Goal: Navigation & Orientation: Find specific page/section

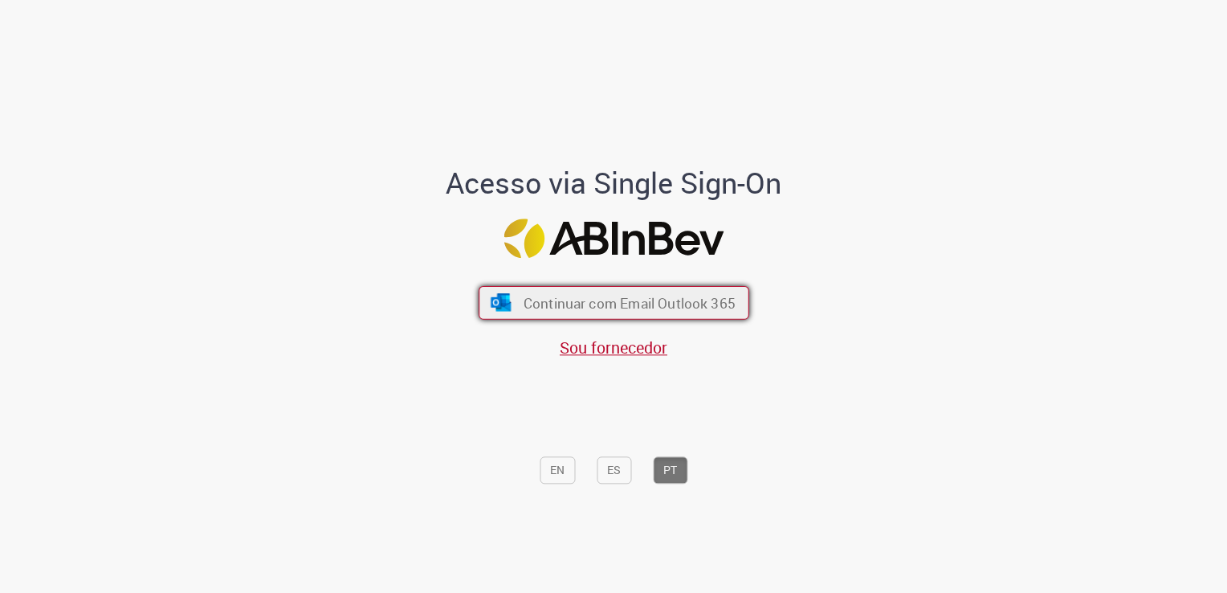
click at [620, 297] on span "Continuar com Email Outlook 365" at bounding box center [629, 303] width 212 height 18
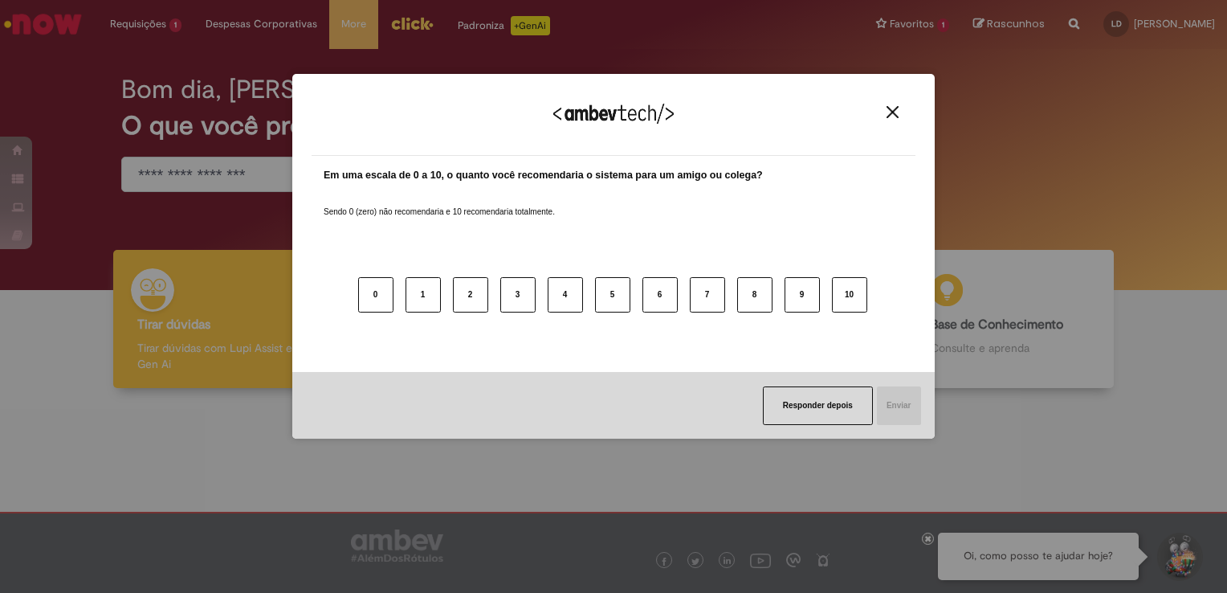
click at [894, 114] on img "Close" at bounding box center [892, 112] width 12 height 12
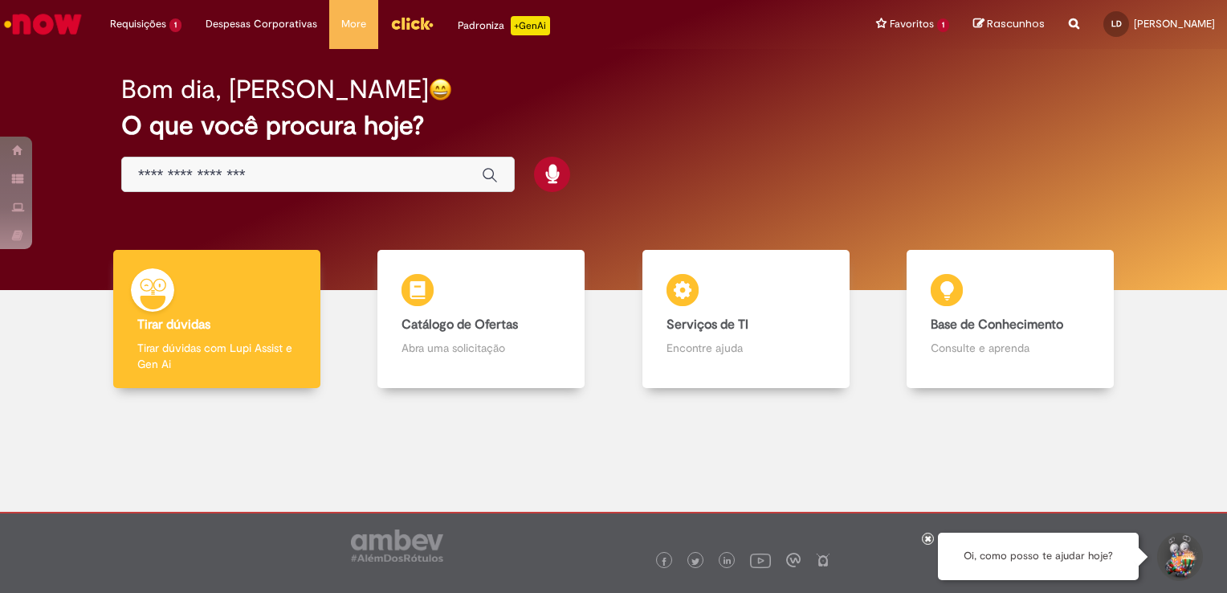
click at [405, 26] on img "Menu Cabeçalho" at bounding box center [411, 23] width 43 height 24
click at [1134, 66] on link "Perfil" at bounding box center [1155, 62] width 127 height 18
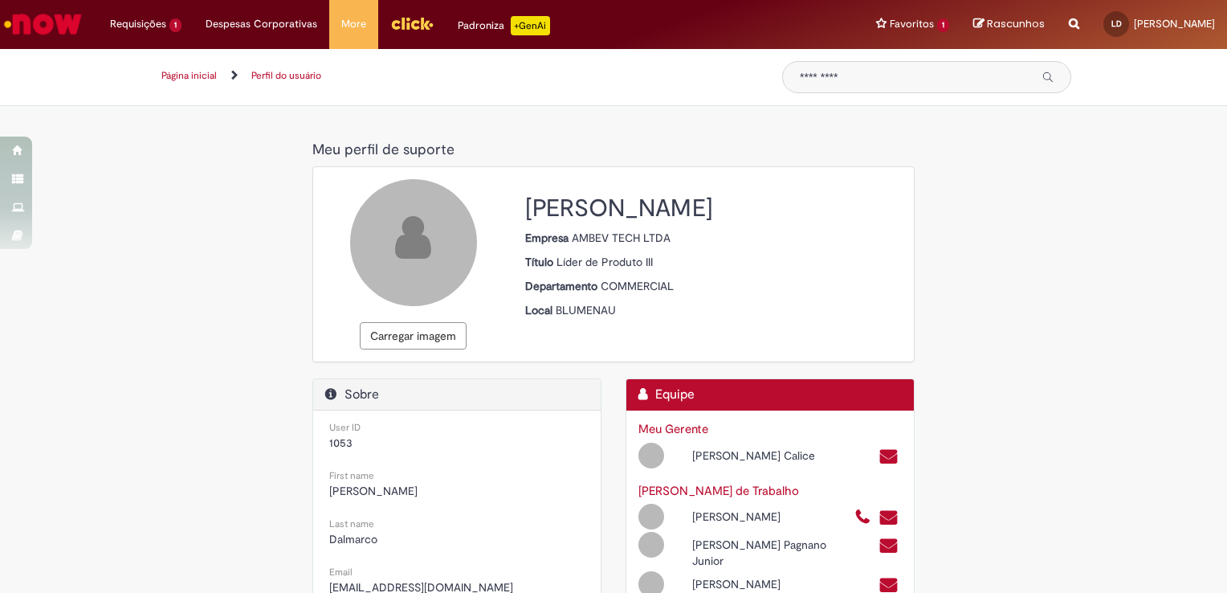
select select "**********"
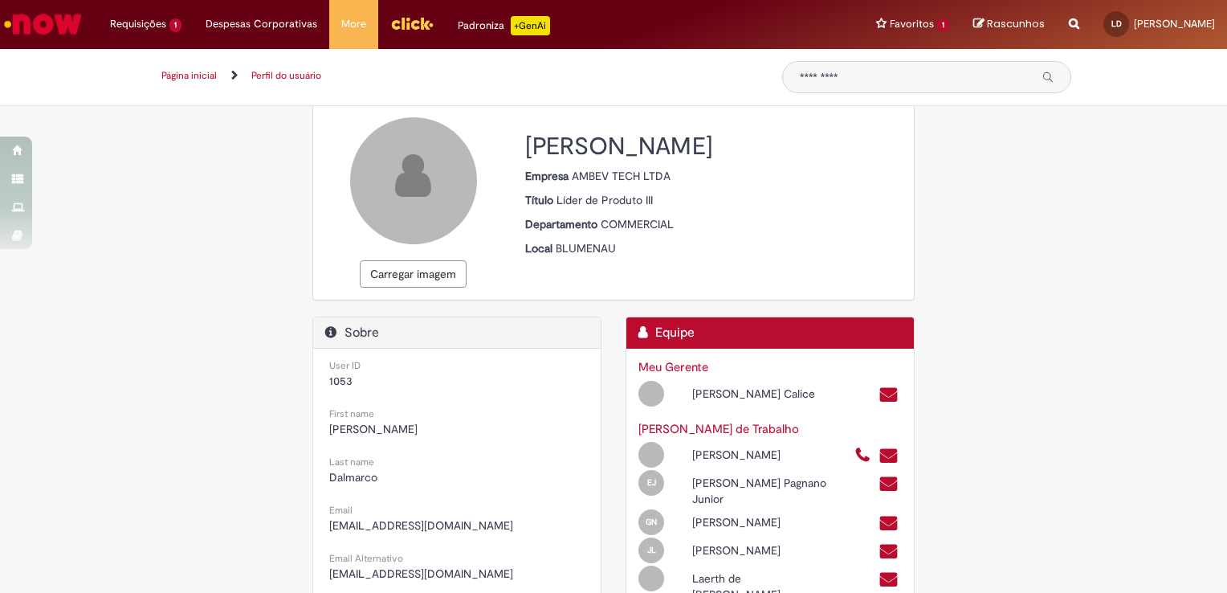
scroll to position [161, 0]
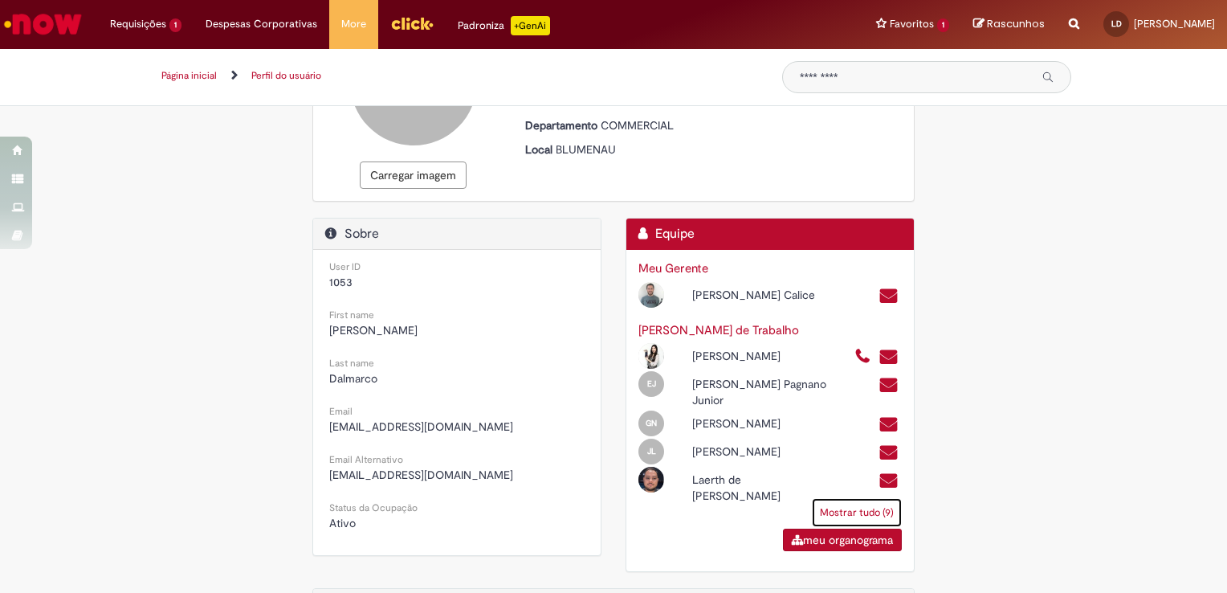
click at [842, 515] on link "Mostrar tudo (9)" at bounding box center [857, 512] width 90 height 29
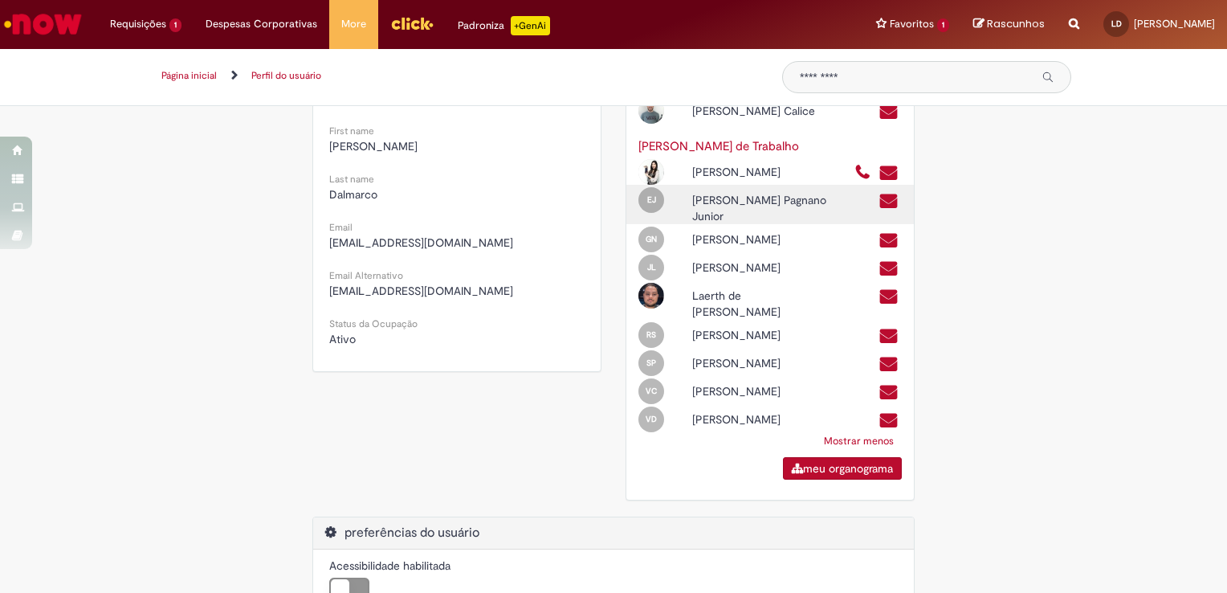
scroll to position [401, 0]
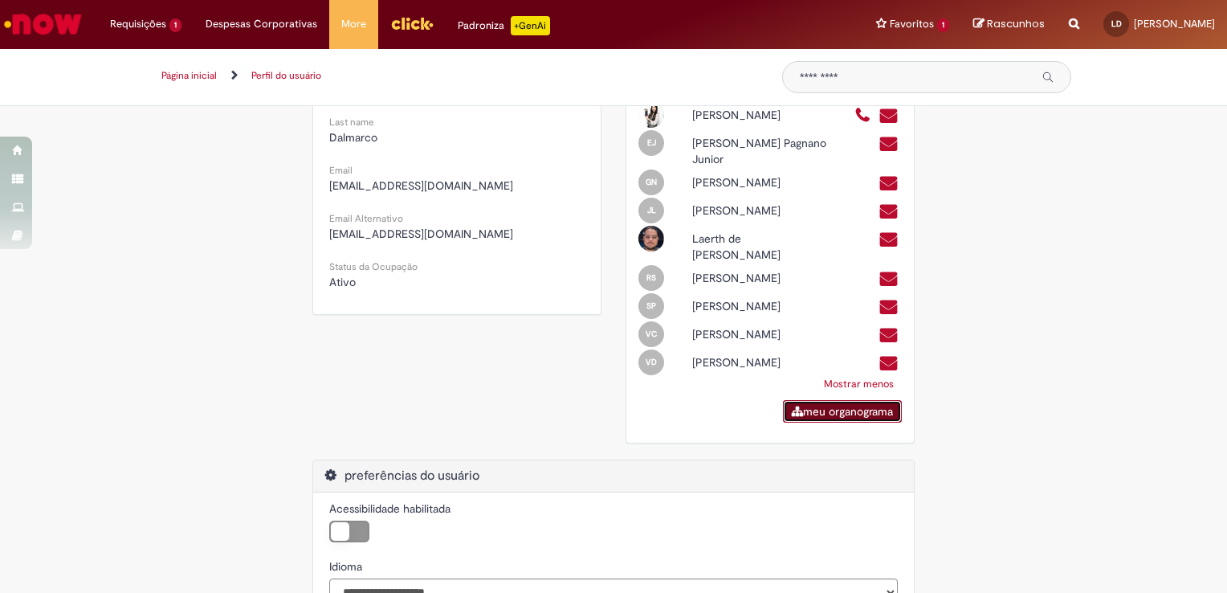
click at [846, 422] on link "meu organograma" at bounding box center [842, 411] width 119 height 22
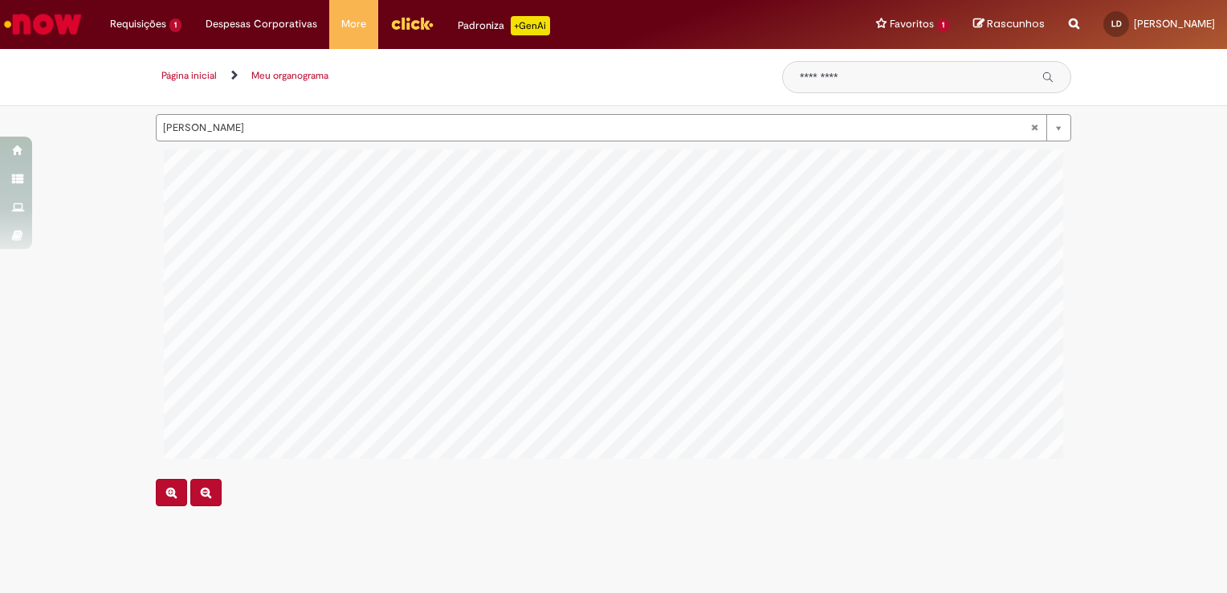
click at [408, 465] on div at bounding box center [613, 309] width 899 height 321
click at [206, 487] on icon "Reduzir" at bounding box center [206, 492] width 10 height 11
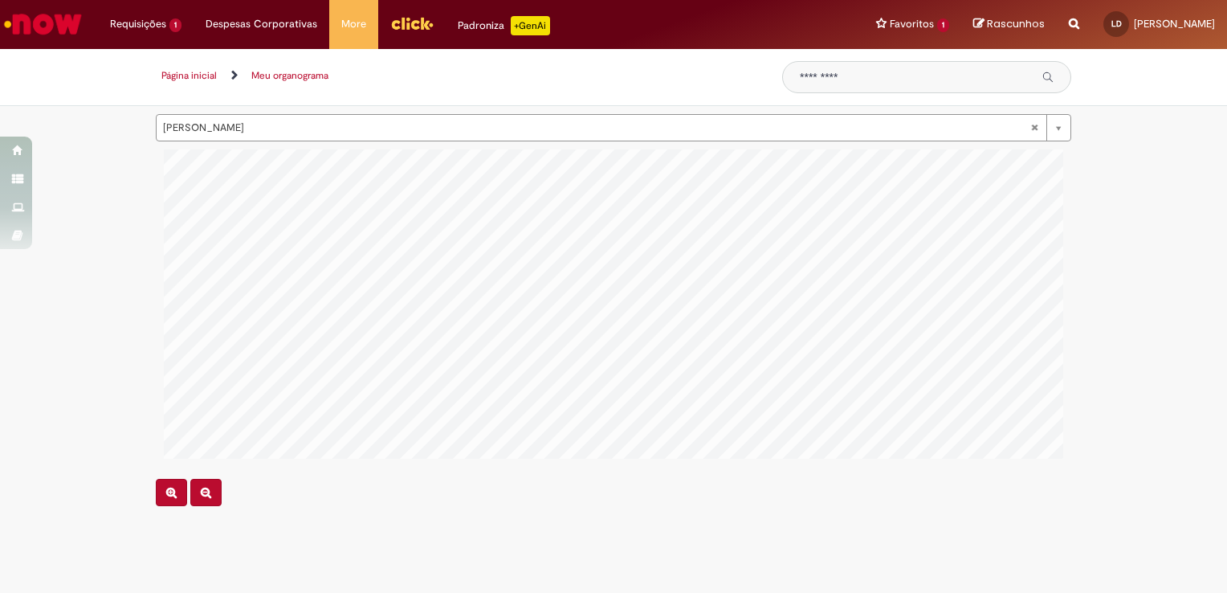
scroll to position [0, 461]
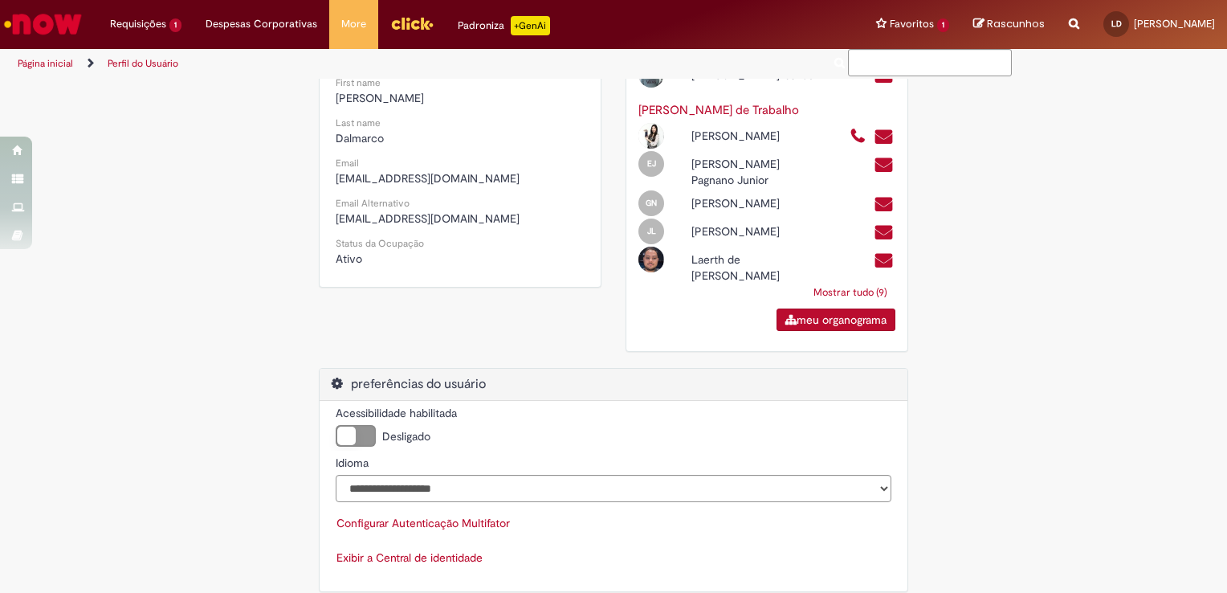
scroll to position [299, 0]
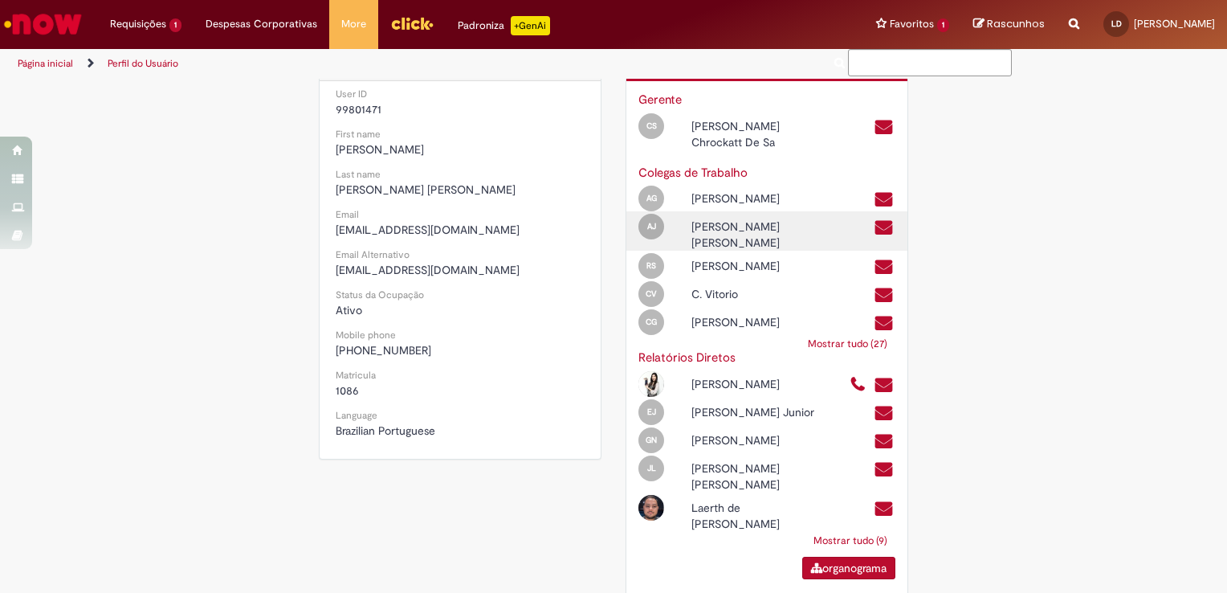
scroll to position [86, 0]
